Goal: Check status: Check status

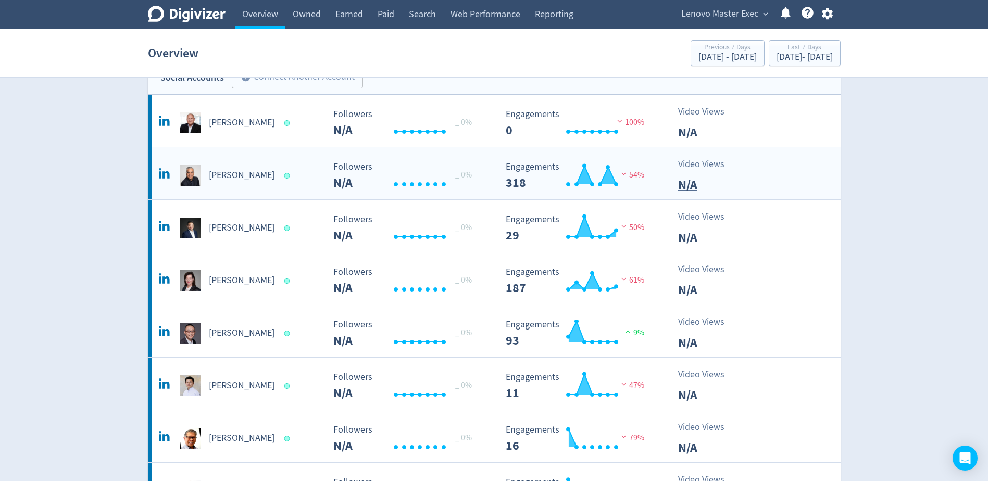
scroll to position [52, 0]
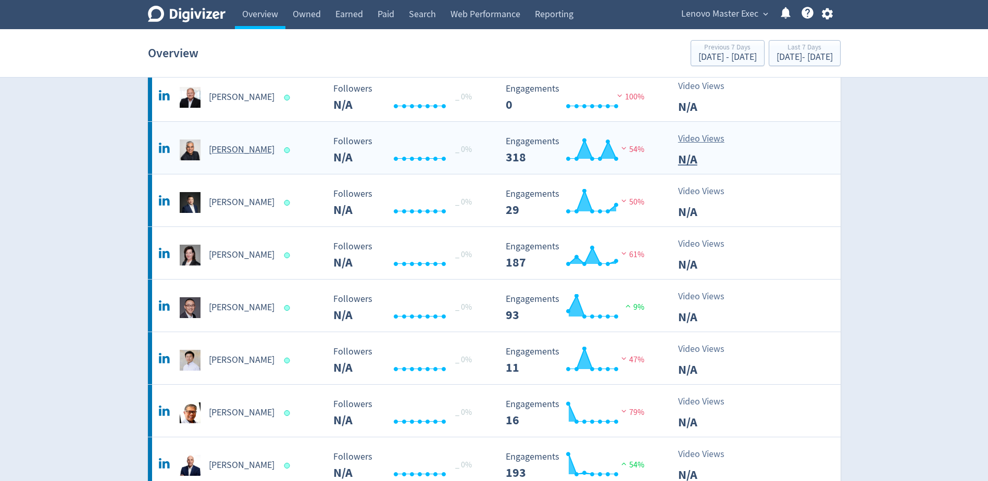
click at [240, 148] on h5 "[PERSON_NAME]" at bounding box center [242, 150] width 66 height 13
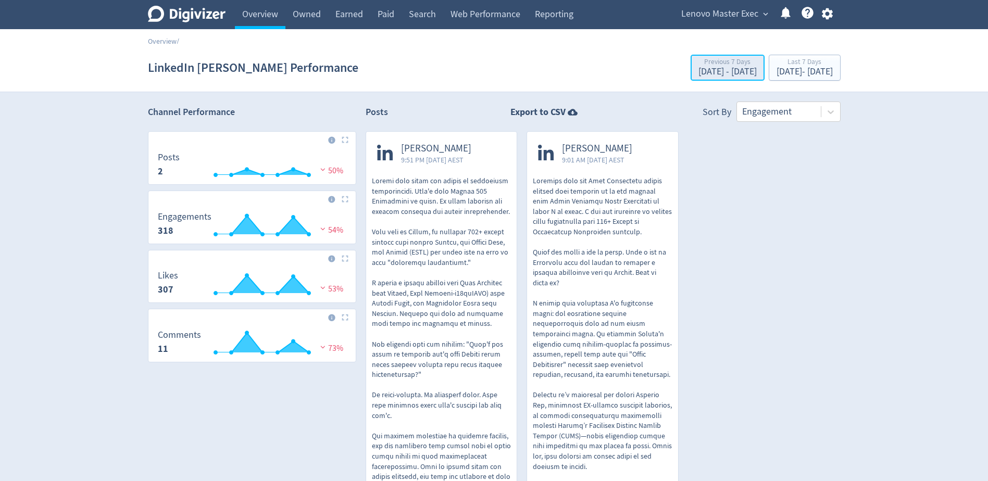
click at [699, 67] on div "Previous 7 Days" at bounding box center [728, 62] width 58 height 9
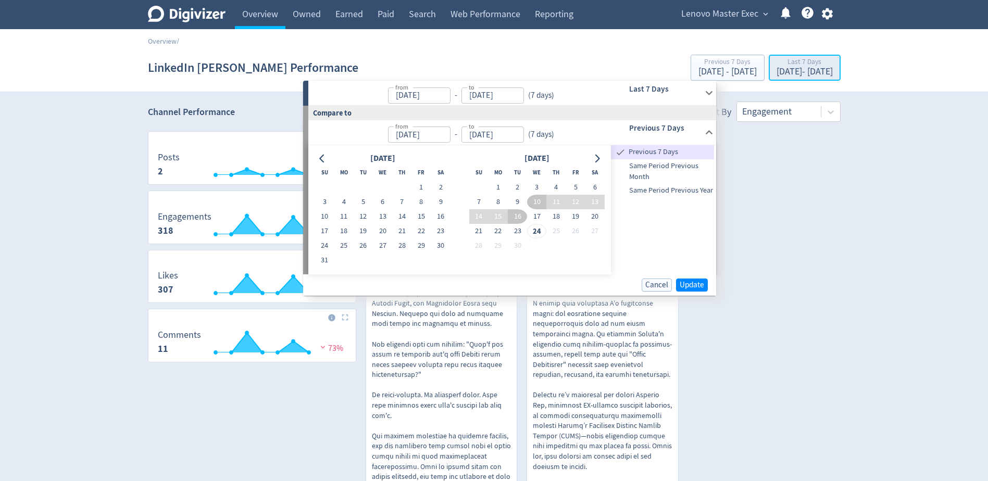
click at [769, 55] on button "Last 7 Days [DATE] - [DATE]" at bounding box center [805, 68] width 72 height 26
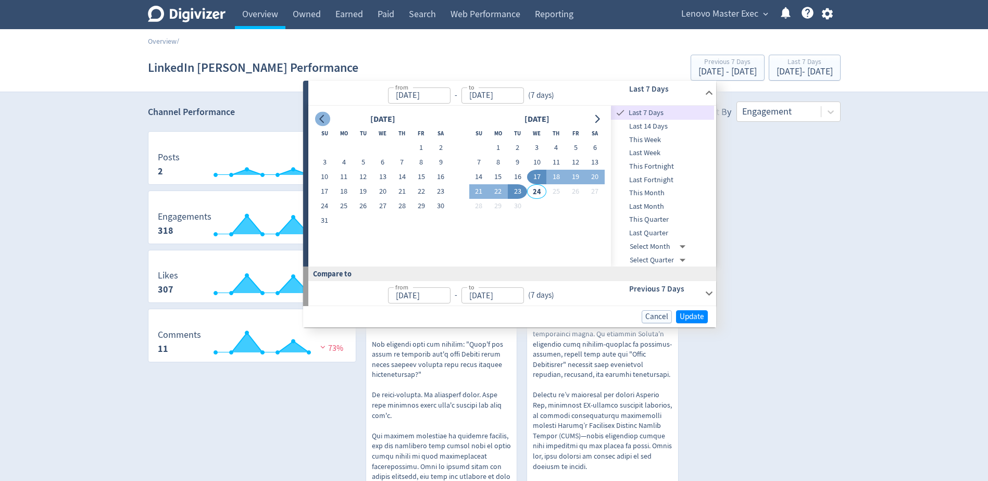
click at [329, 117] on button "Go to previous month" at bounding box center [322, 119] width 15 height 15
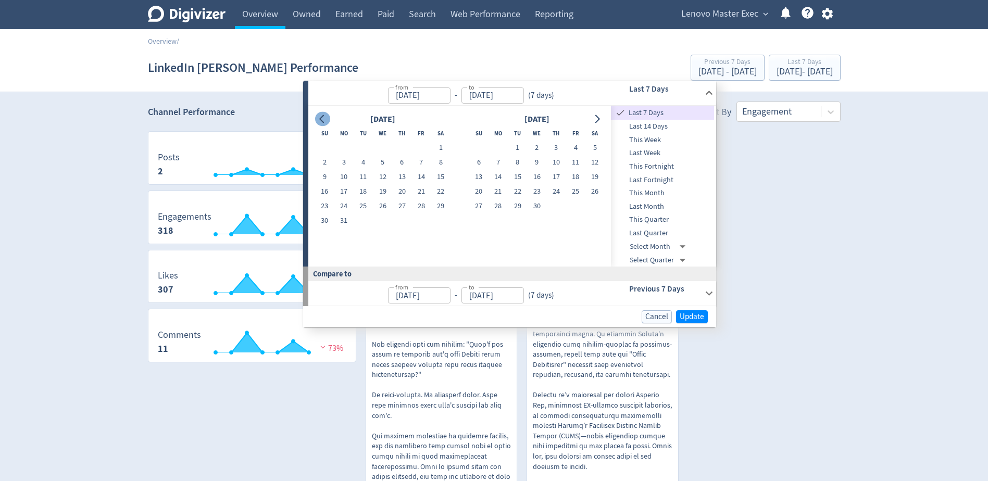
click at [329, 117] on button "Go to previous month" at bounding box center [322, 119] width 15 height 15
click at [386, 151] on button "1" at bounding box center [382, 148] width 19 height 15
type input "[DATE]"
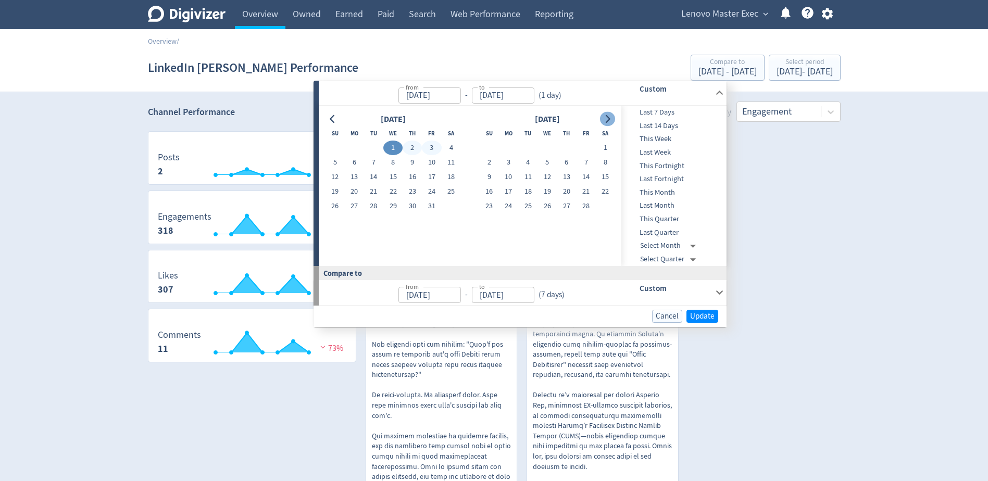
click at [605, 121] on icon "Go to next month" at bounding box center [607, 119] width 8 height 8
click at [604, 123] on button "Go to next month" at bounding box center [607, 119] width 15 height 15
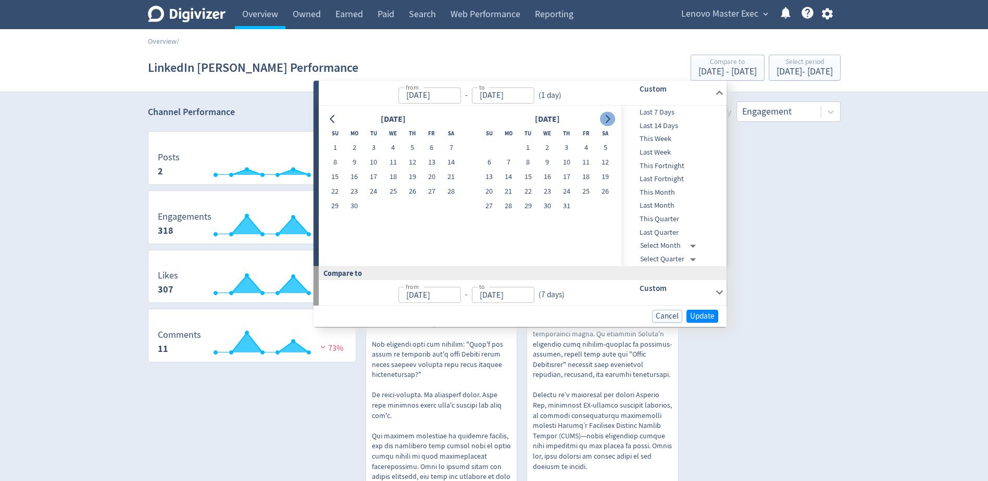
click at [604, 123] on button "Go to next month" at bounding box center [607, 119] width 15 height 15
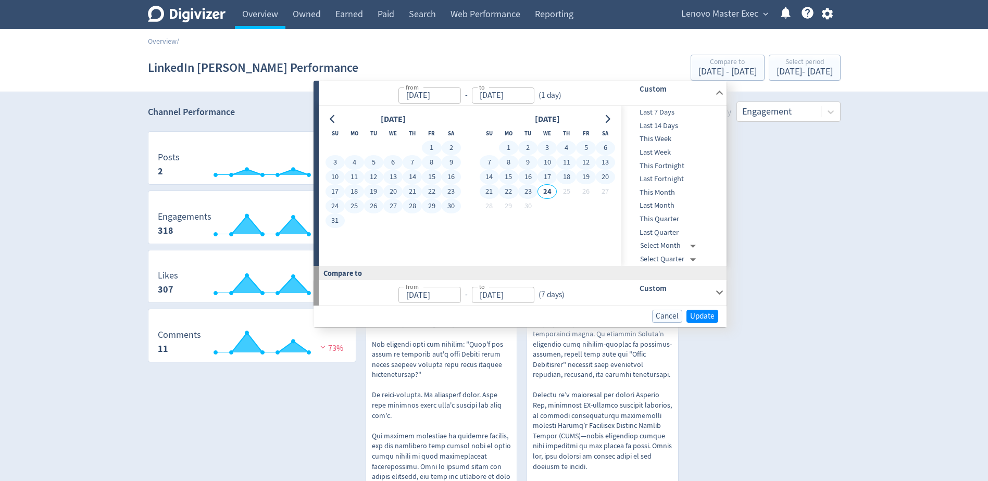
click at [532, 193] on button "23" at bounding box center [527, 191] width 19 height 15
type input "[DATE]"
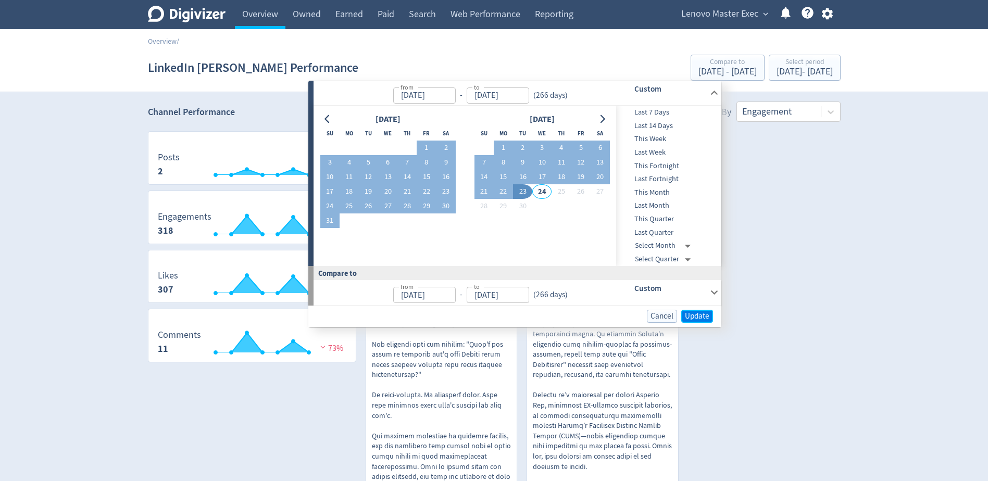
click at [690, 320] on span "Update" at bounding box center [697, 317] width 24 height 8
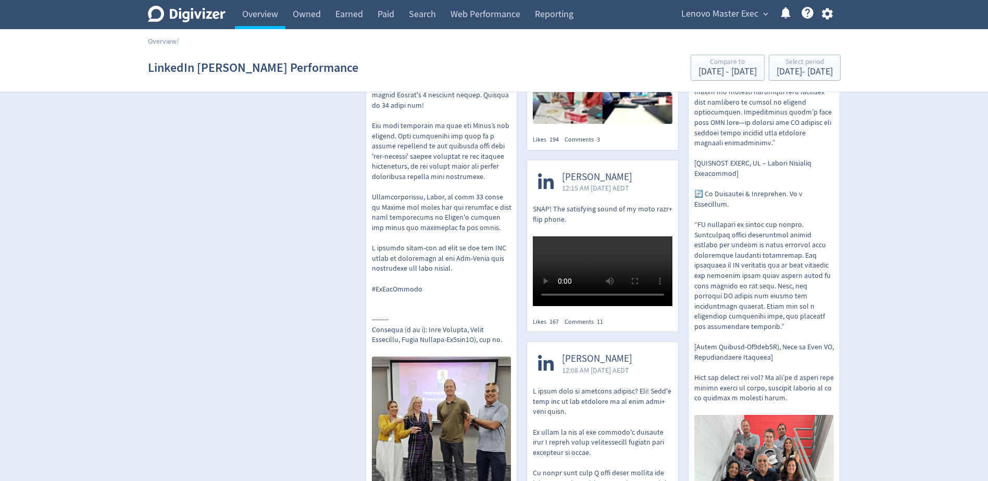
scroll to position [1719, 0]
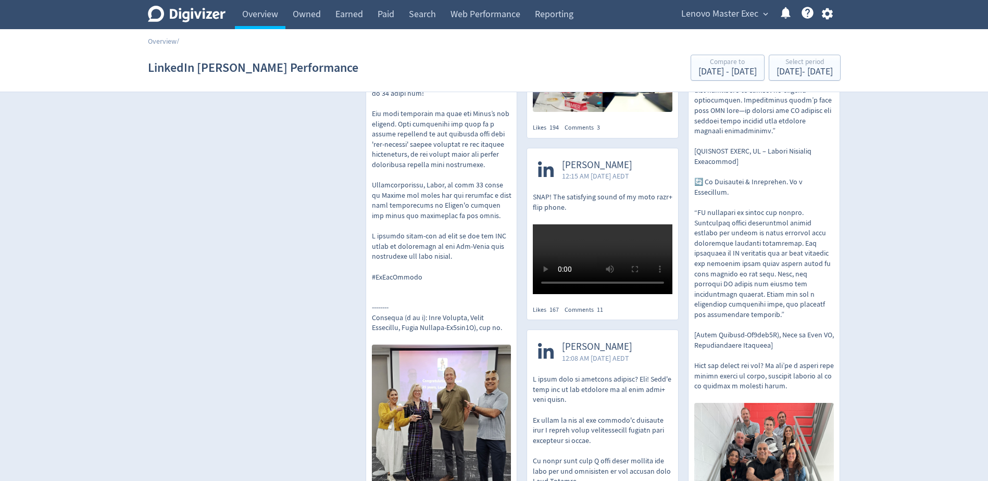
click at [580, 192] on p "SNAP! The satisfying sound of my moto razr+ flip phone." at bounding box center [603, 202] width 140 height 20
